Goal: Communication & Community: Answer question/provide support

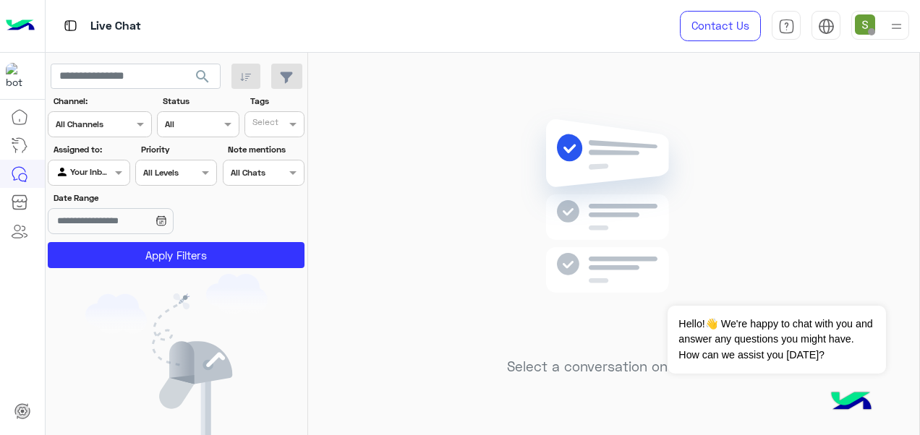
click at [888, 38] on div at bounding box center [896, 25] width 18 height 27
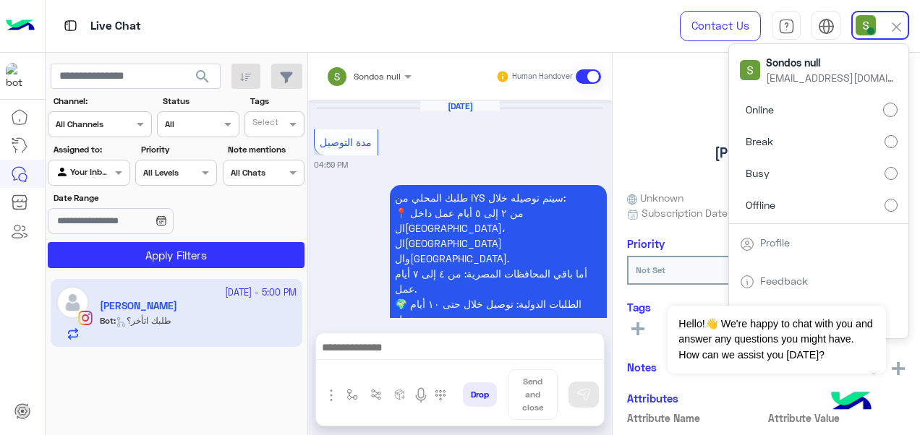
scroll to position [563, 0]
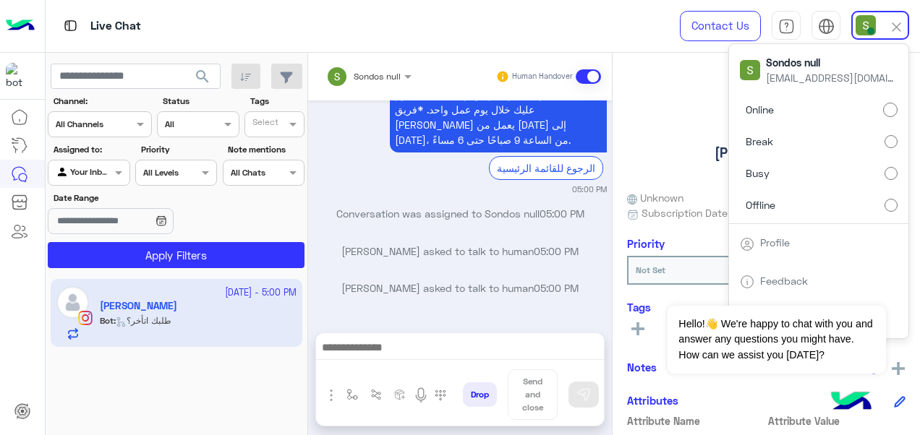
click at [708, 68] on div "[PERSON_NAME] Reachable Unknown Subscription Date : [DATE] Priority Not Set Tag…" at bounding box center [766, 242] width 307 height 378
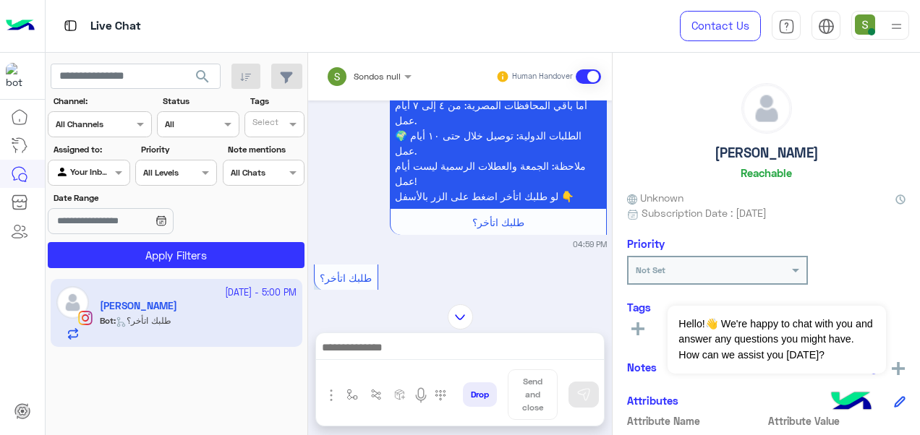
scroll to position [2779, 0]
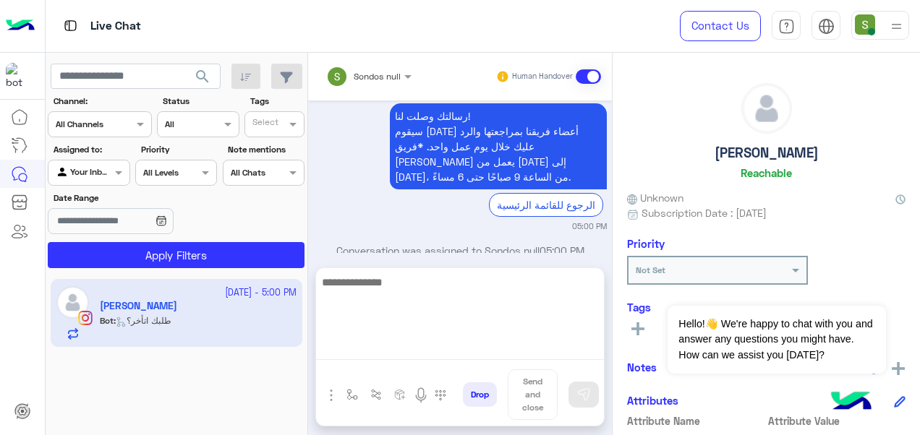
click at [517, 350] on textarea at bounding box center [460, 316] width 288 height 87
type textarea "*"
type textarea "**********"
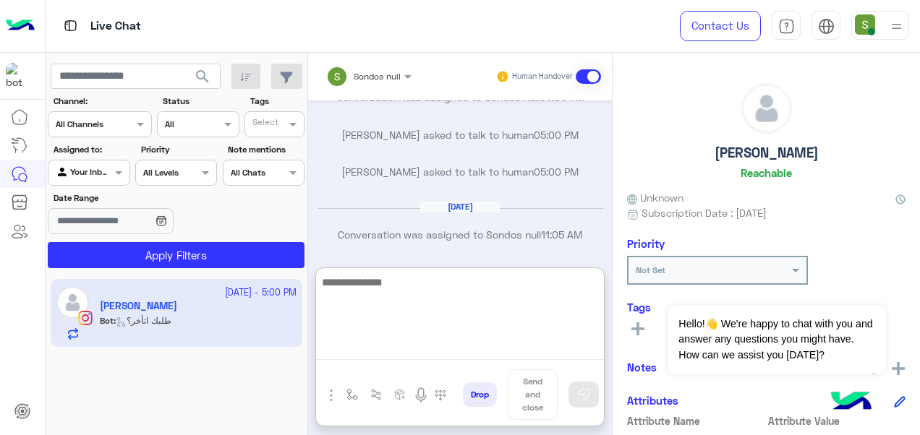
scroll to position [2899, 0]
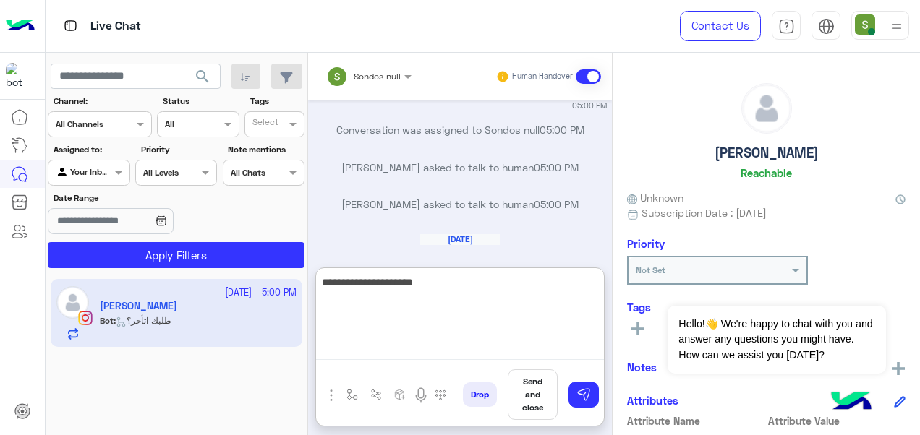
type textarea "**********"
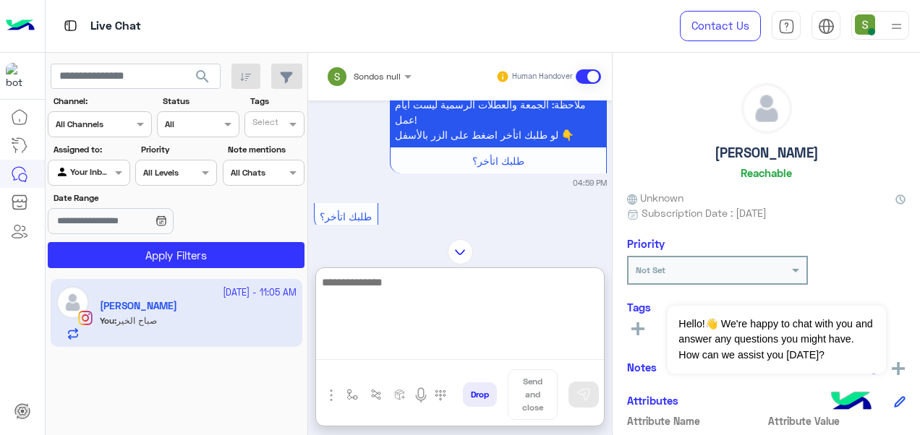
scroll to position [2558, 0]
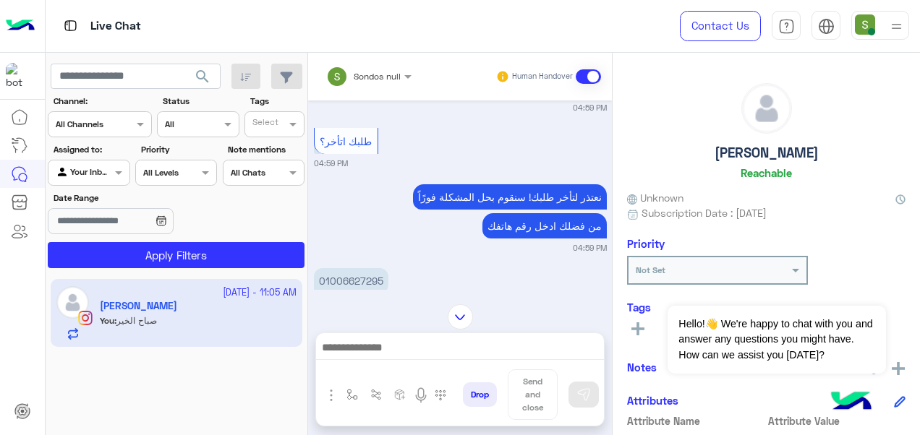
click at [359, 268] on p "01006627295" at bounding box center [351, 280] width 74 height 25
copy p "01006627295"
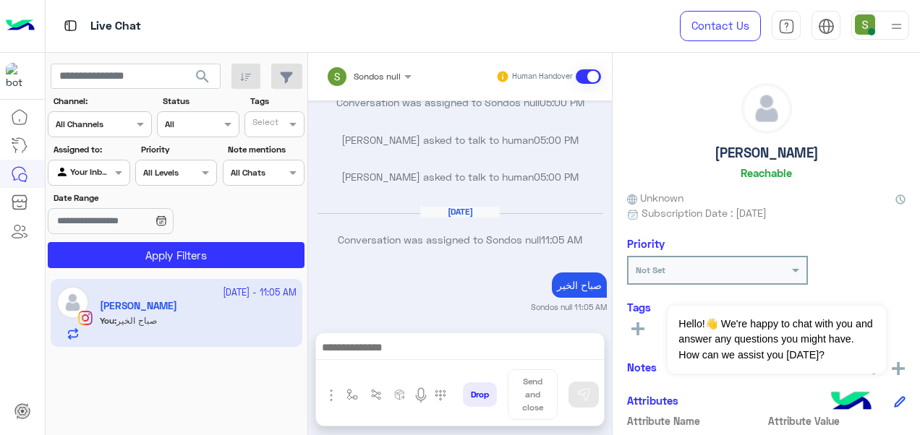
click at [417, 325] on div "نقدر نساعد حضرتك ازاي؟ Sondos null 11:05 AM" at bounding box center [460, 347] width 293 height 44
click at [482, 391] on button "Drop" at bounding box center [480, 395] width 34 height 25
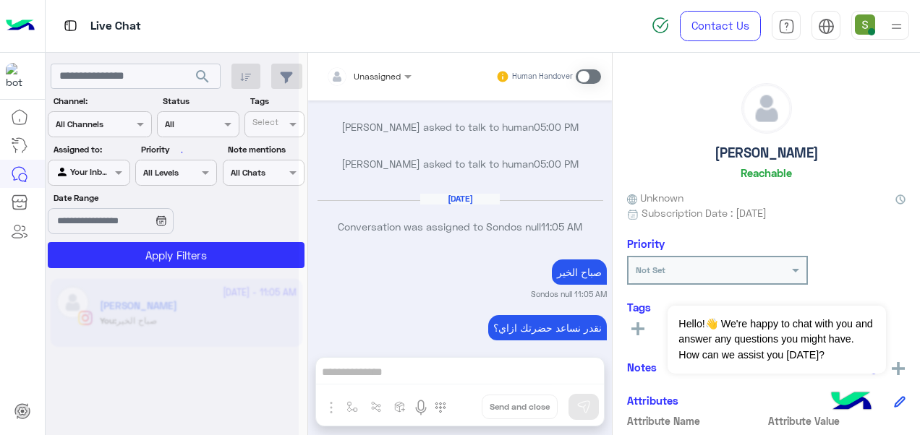
click at [482, 391] on div "Unassigned Human Handover [DATE] اللغة العربية 04:31 PM من فضلك اختار من القائم…" at bounding box center [460, 247] width 304 height 388
